Goal: Task Accomplishment & Management: Manage account settings

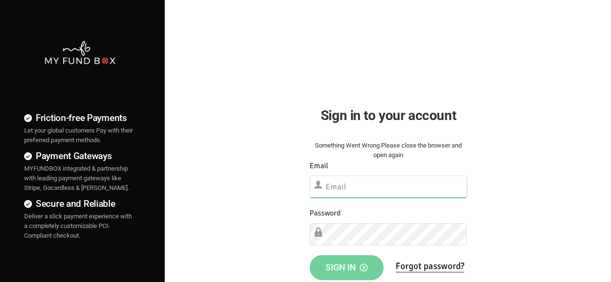
click at [388, 188] on input "text" at bounding box center [387, 187] width 157 height 22
click at [366, 192] on input "text" at bounding box center [387, 187] width 157 height 22
paste input "[EMAIL_ADDRESS][DOMAIN_NAME]"
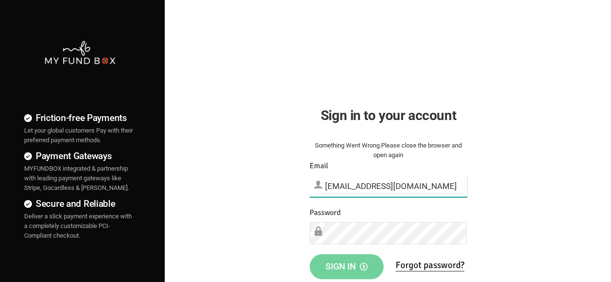
type input "[EMAIL_ADDRESS][DOMAIN_NAME]"
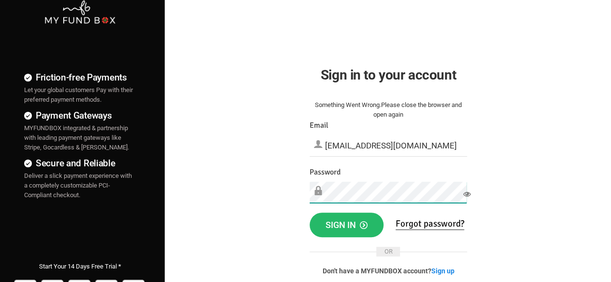
scroll to position [47, 0]
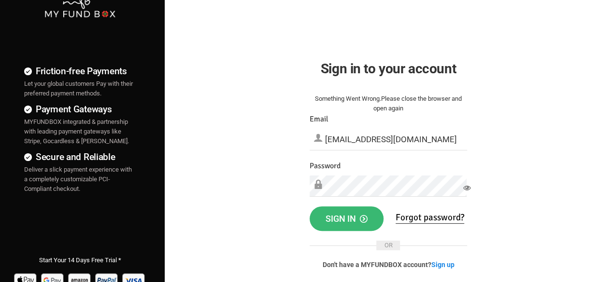
click at [368, 220] on button "Sign in" at bounding box center [346, 219] width 74 height 25
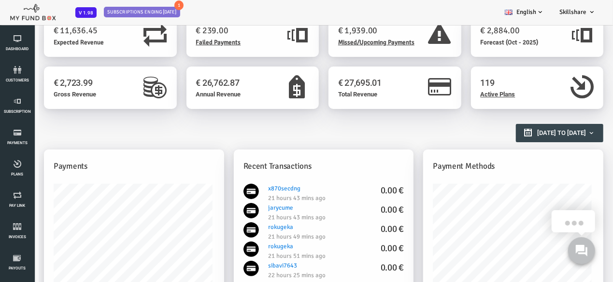
scroll to position [27, 0]
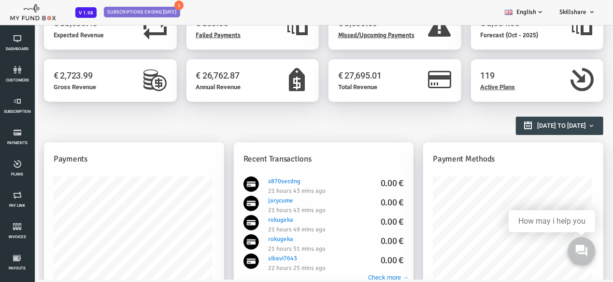
drag, startPoint x: 577, startPoint y: 43, endPoint x: 577, endPoint y: 107, distance: 64.2
click at [577, 107] on div "119 Active Plans" at bounding box center [512, 85] width 142 height 52
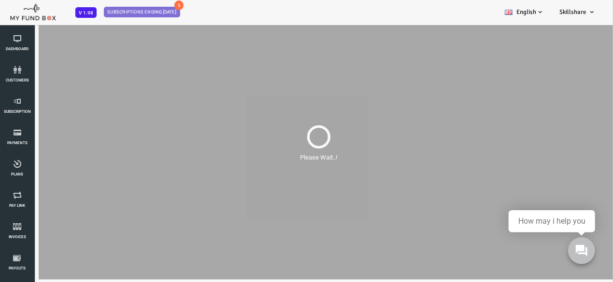
scroll to position [0, 0]
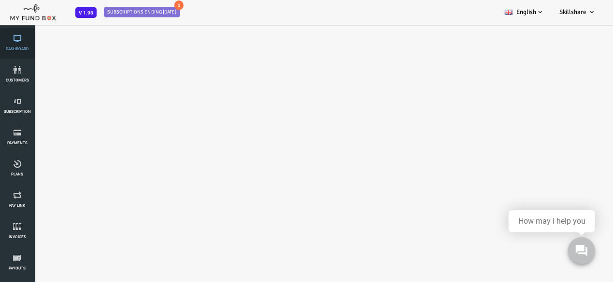
click at [19, 36] on icon at bounding box center [17, 39] width 29 height 8
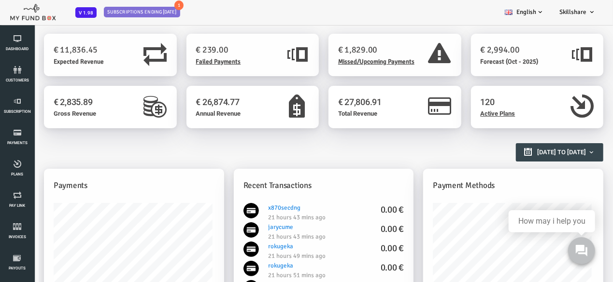
click at [391, 133] on div "€ 27,806.91 Total Revenue" at bounding box center [370, 111] width 142 height 52
click at [396, 148] on h2 "Reports Overview" at bounding box center [293, 147] width 549 height 17
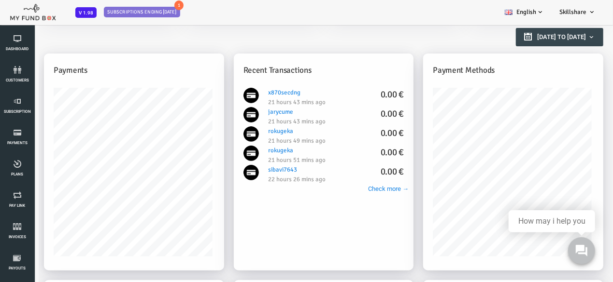
scroll to position [116, 0]
click at [327, 41] on div "Reports Overview 01-09-2025 to 30-09-2025" at bounding box center [293, 43] width 549 height 43
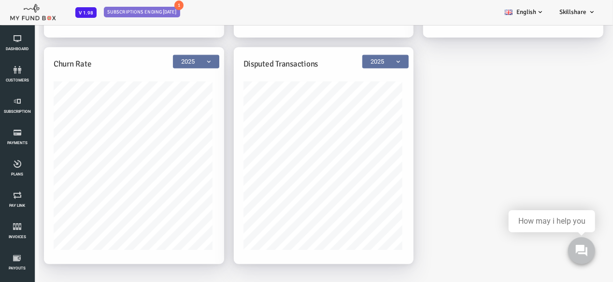
scroll to position [27, 0]
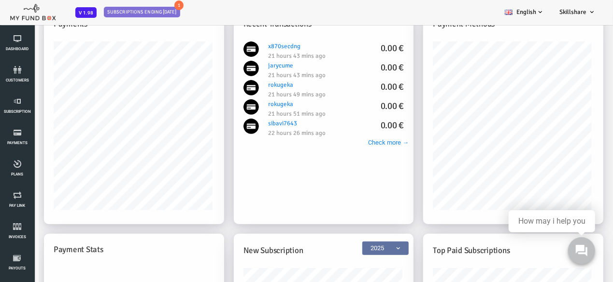
scroll to position [135, 0]
